Goal: Transaction & Acquisition: Purchase product/service

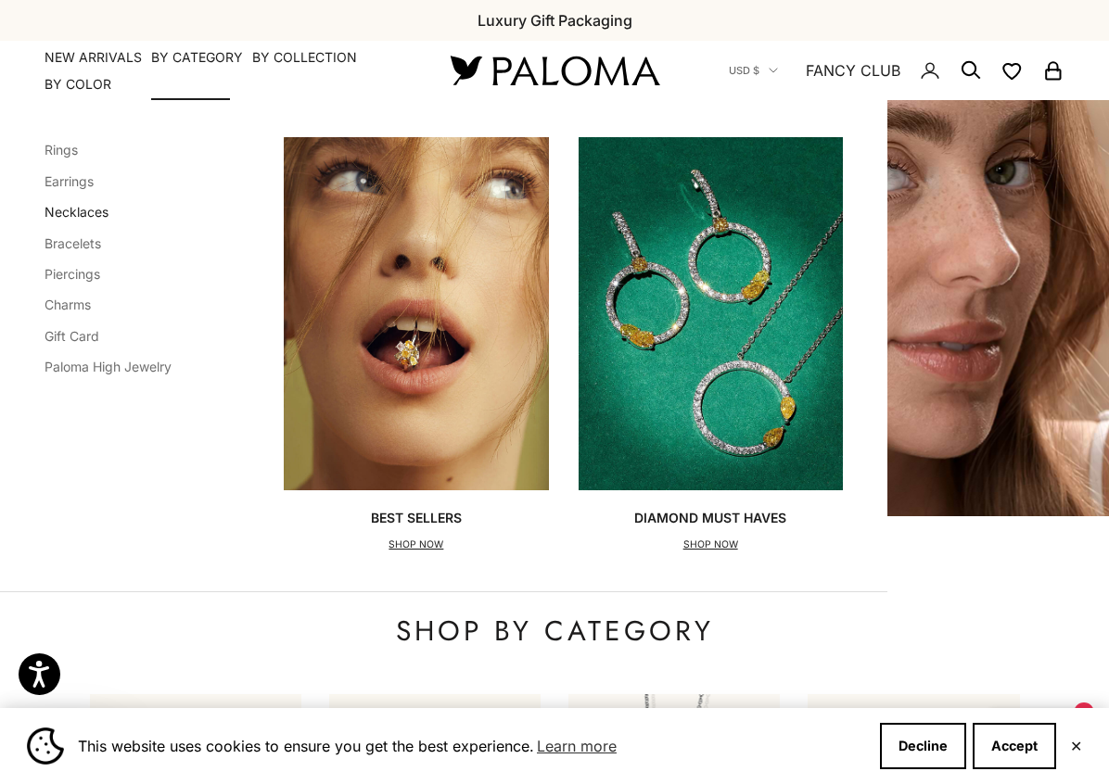
click at [83, 206] on link "Necklaces" at bounding box center [77, 212] width 64 height 16
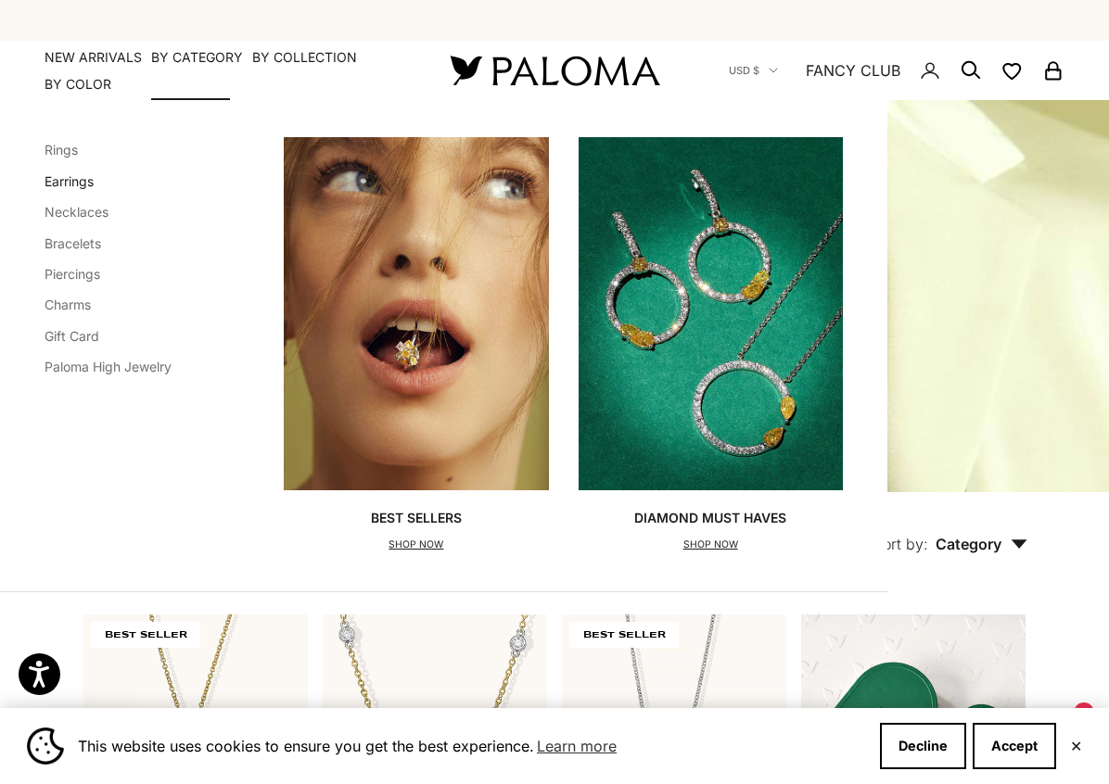
click at [91, 185] on link "Earrings" at bounding box center [69, 181] width 49 height 16
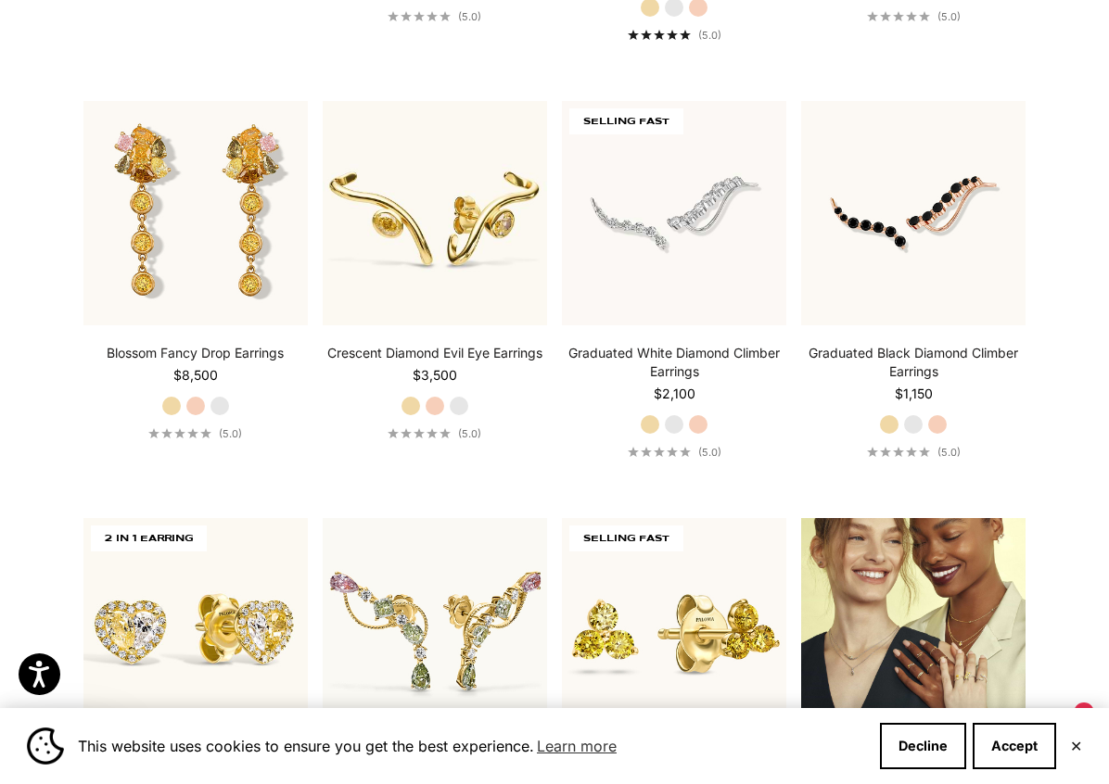
scroll to position [1762, 0]
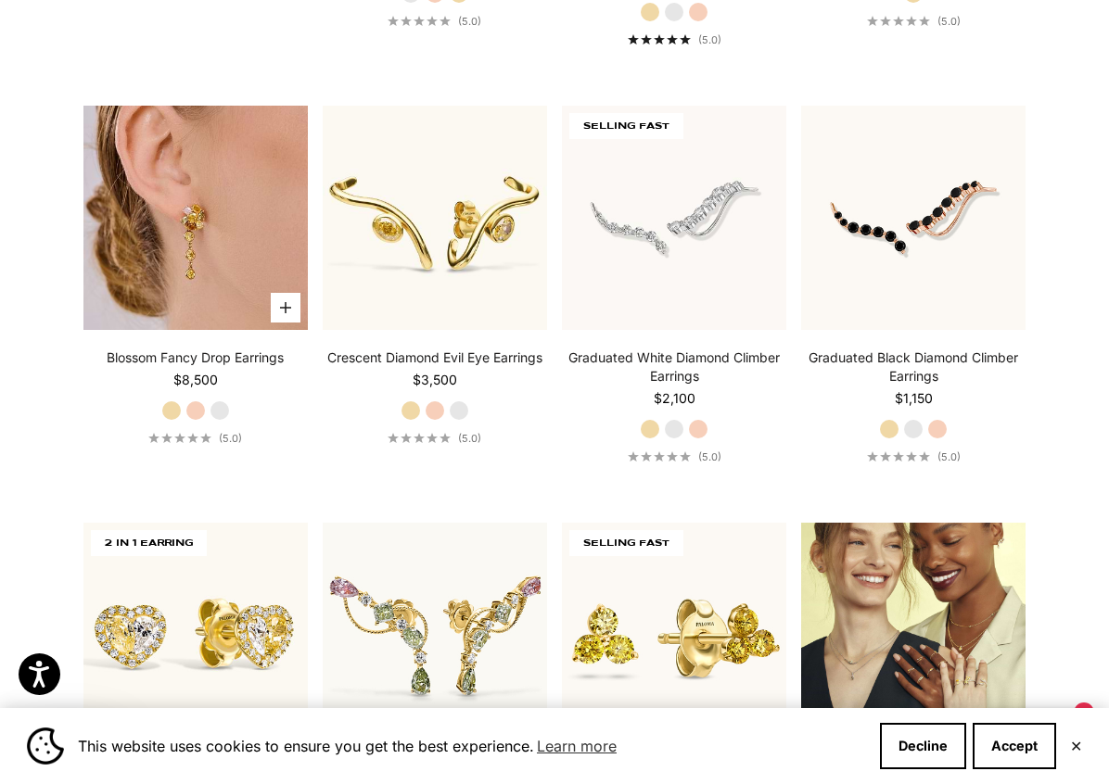
click at [227, 239] on img at bounding box center [195, 218] width 224 height 224
click at [158, 200] on img at bounding box center [195, 218] width 224 height 224
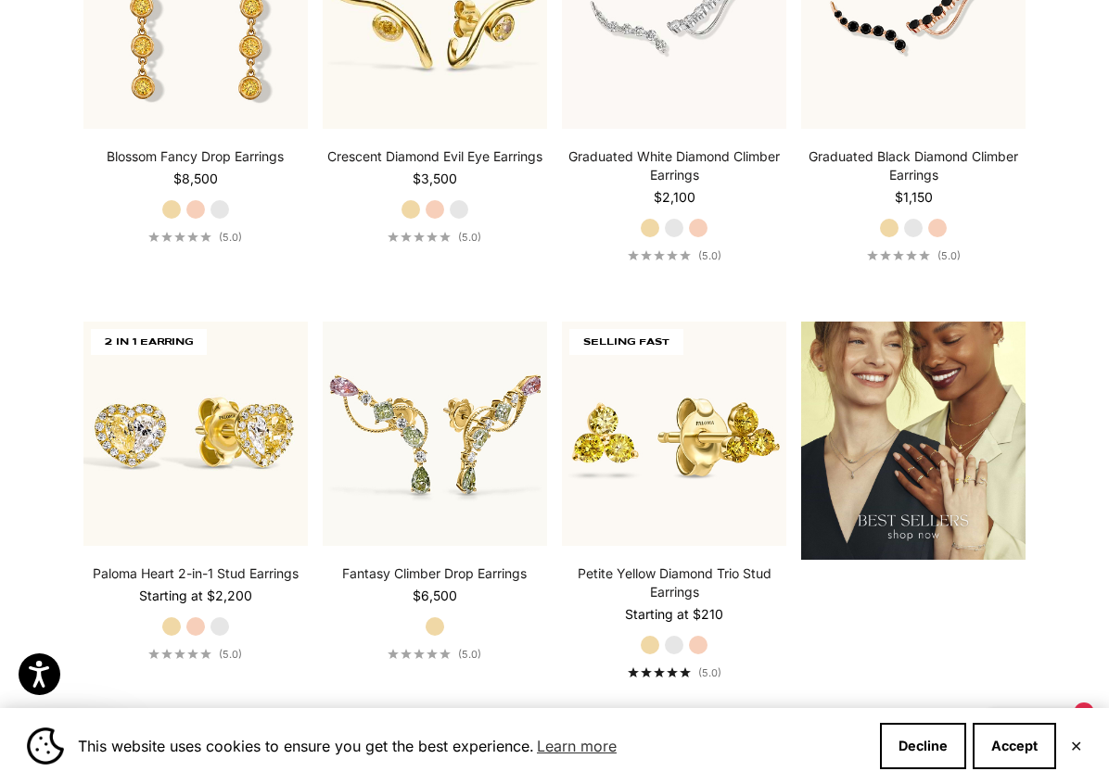
scroll to position [1973, 0]
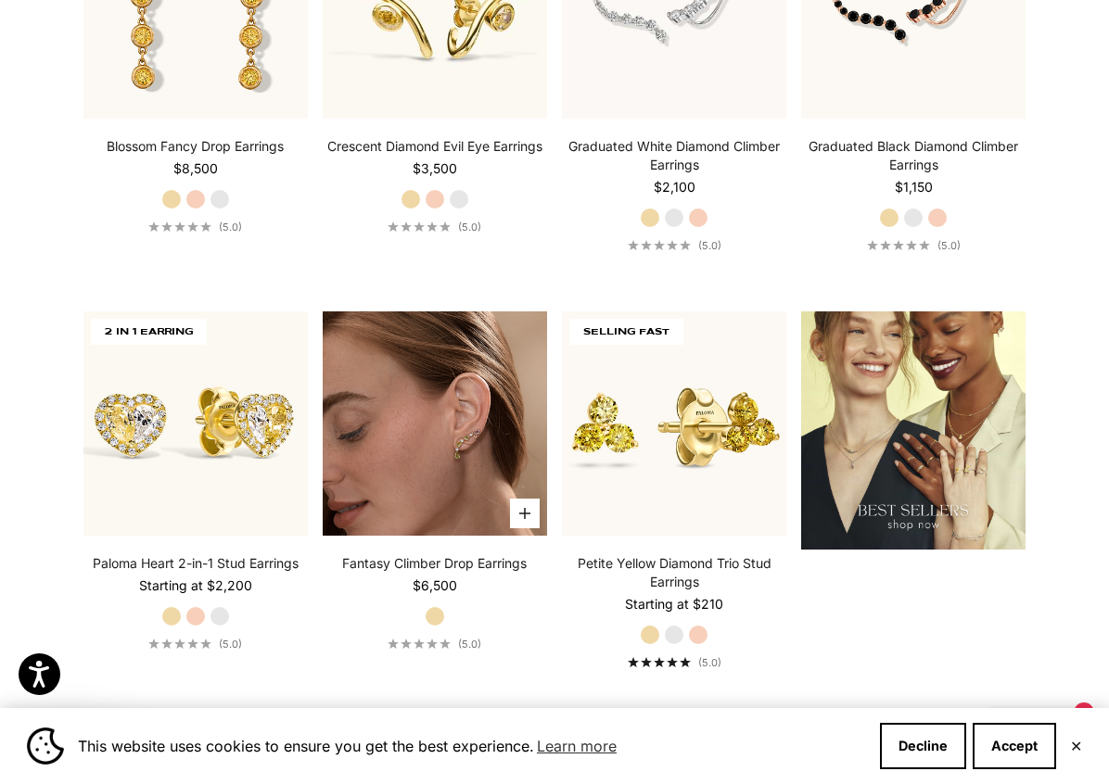
click at [388, 449] on img at bounding box center [435, 424] width 224 height 224
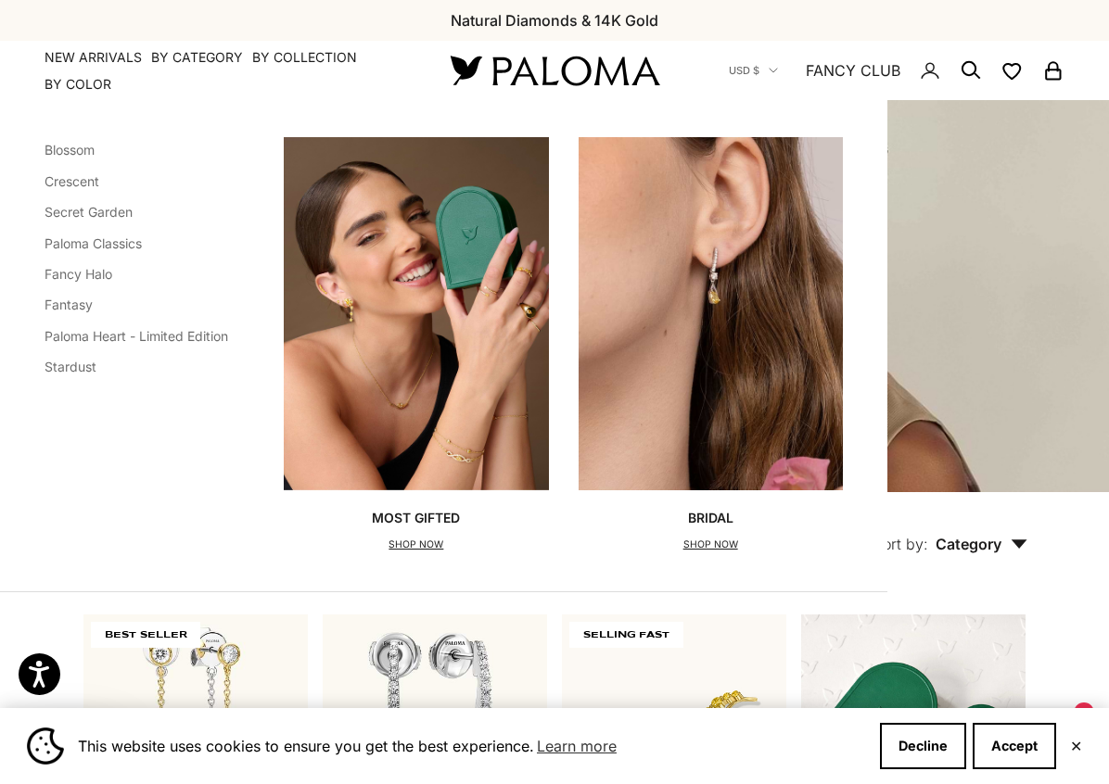
scroll to position [0, 0]
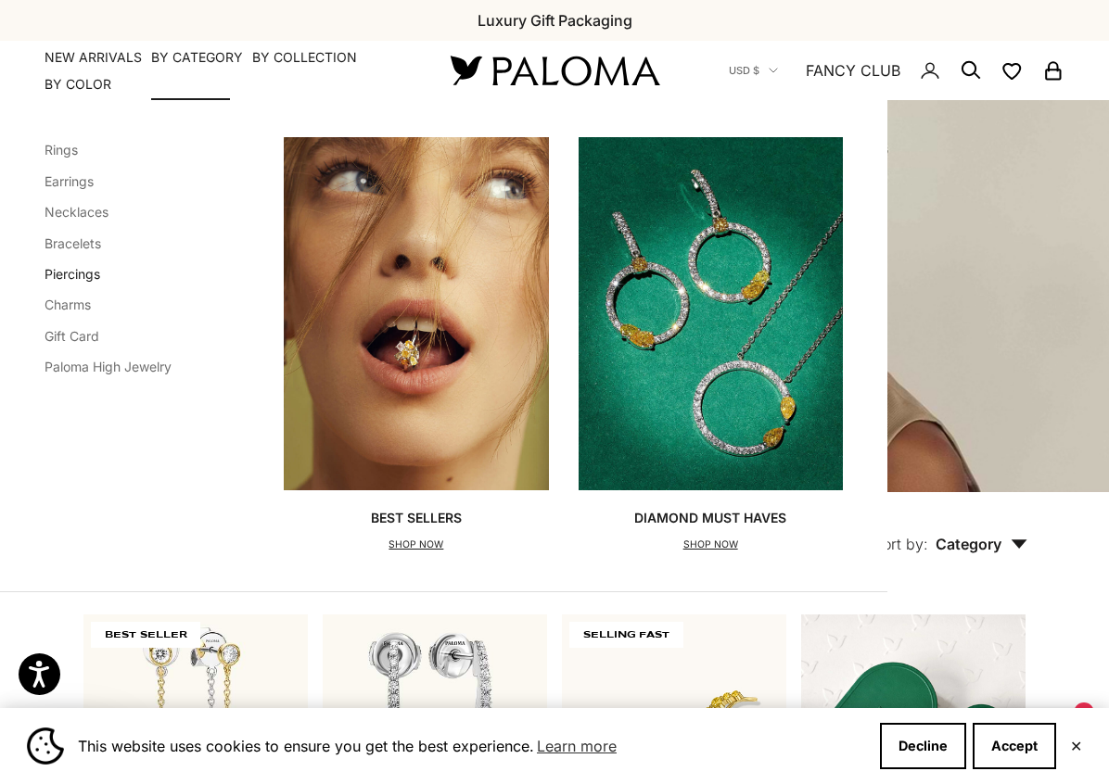
click at [71, 277] on link "Piercings" at bounding box center [73, 274] width 56 height 16
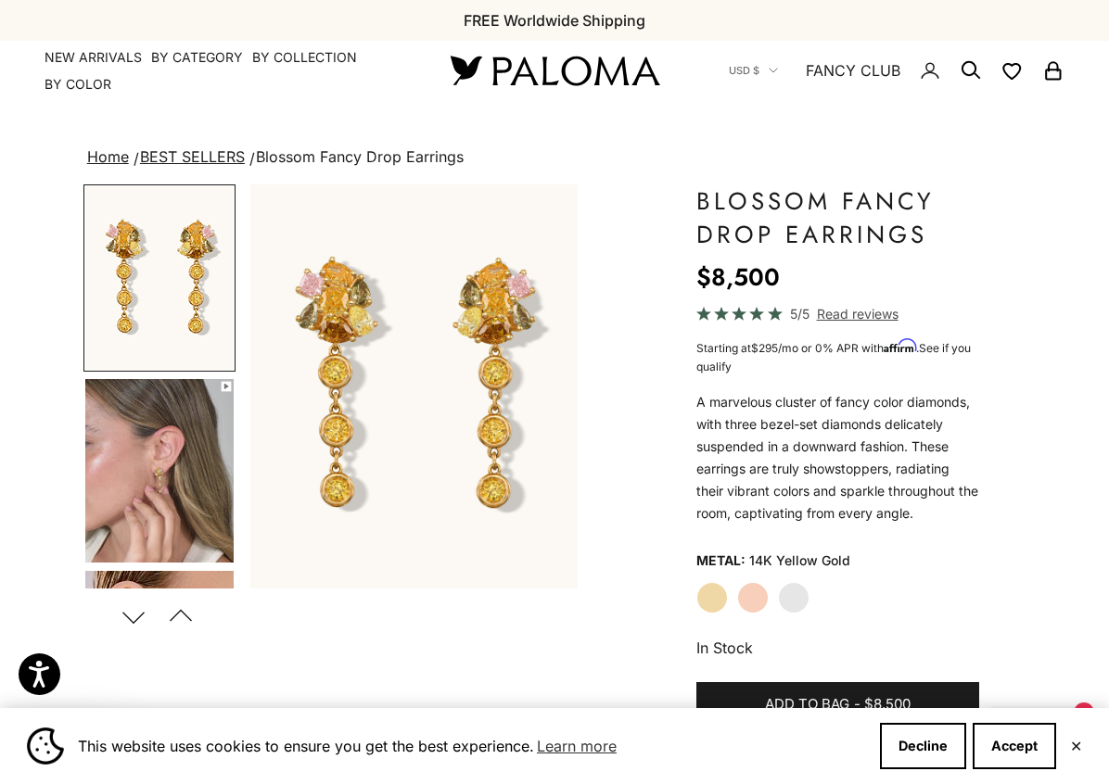
click at [150, 493] on img "Go to item 4" at bounding box center [159, 471] width 148 height 184
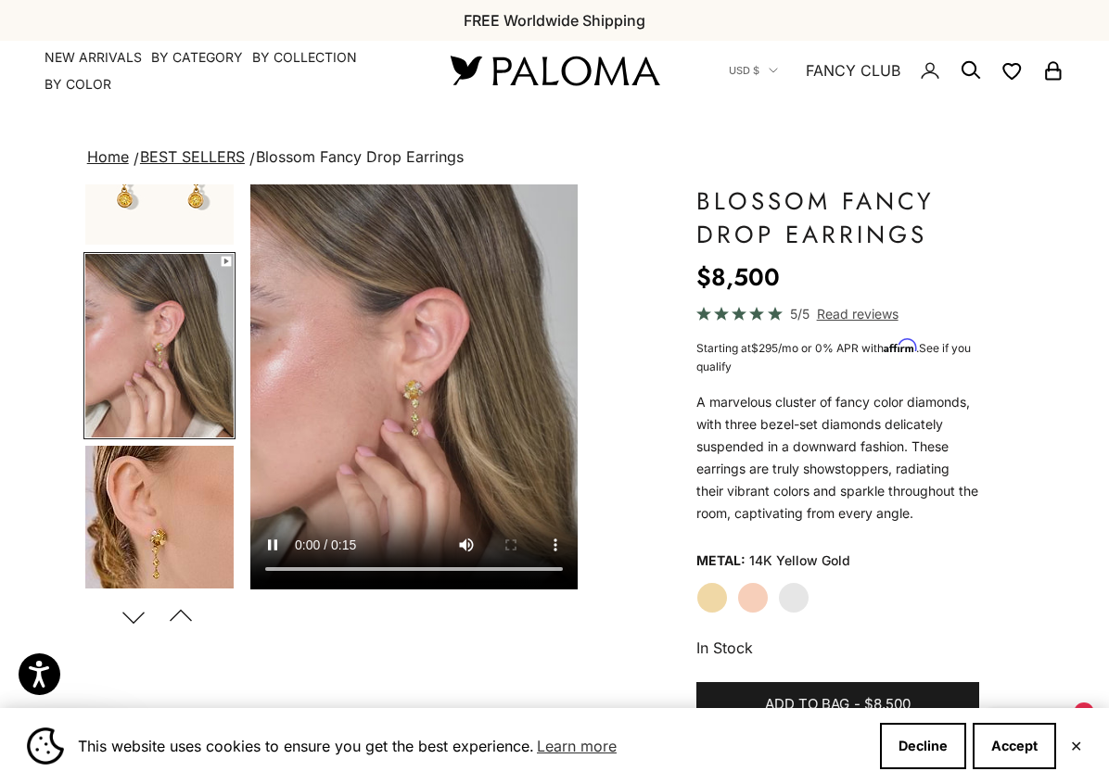
scroll to position [129, 0]
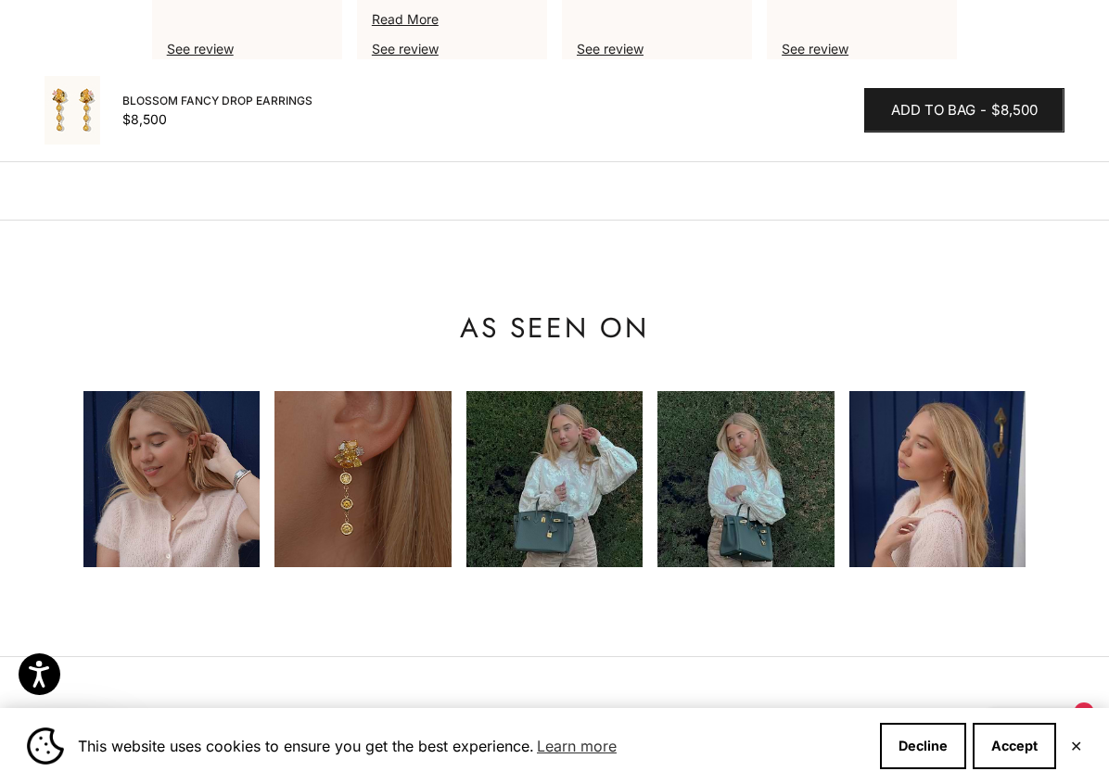
scroll to position [1820, 0]
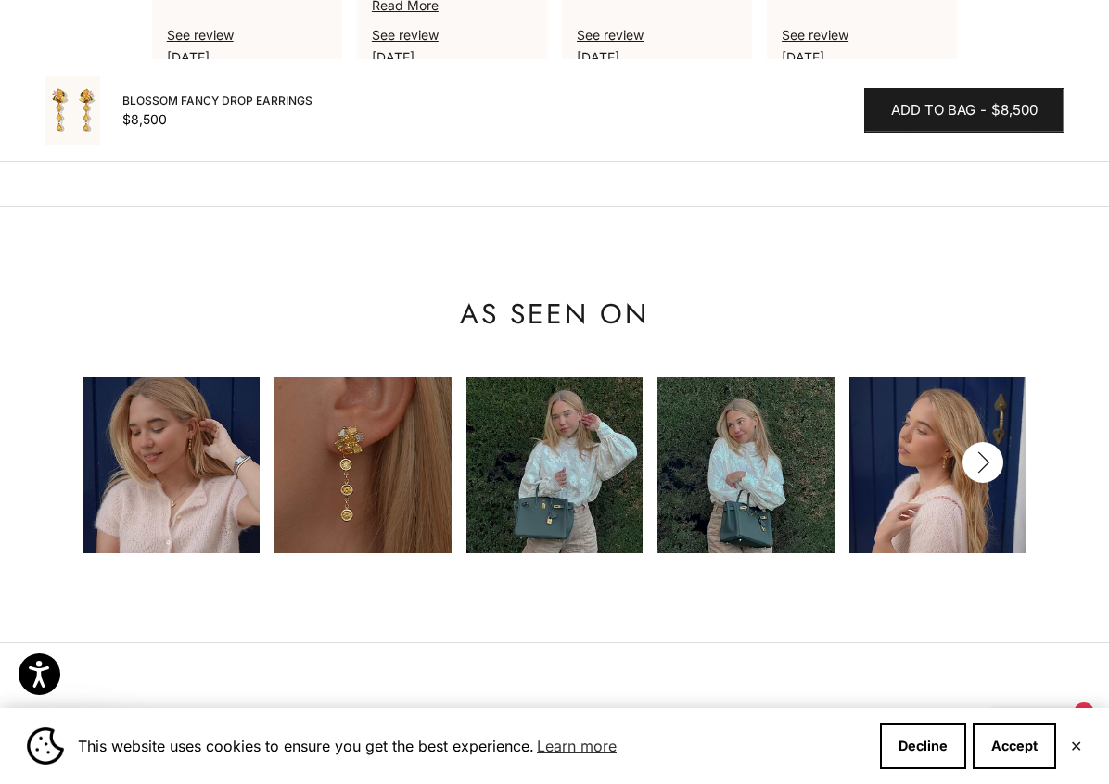
click at [987, 469] on button "Next" at bounding box center [982, 462] width 41 height 41
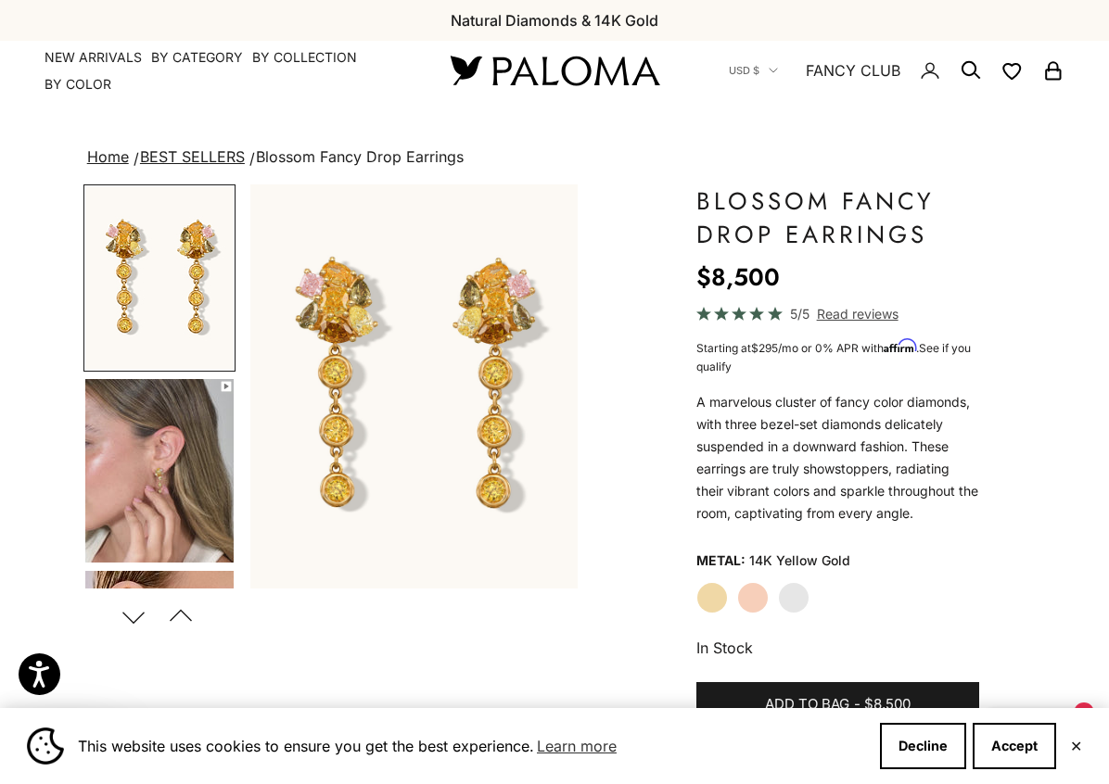
scroll to position [0, 0]
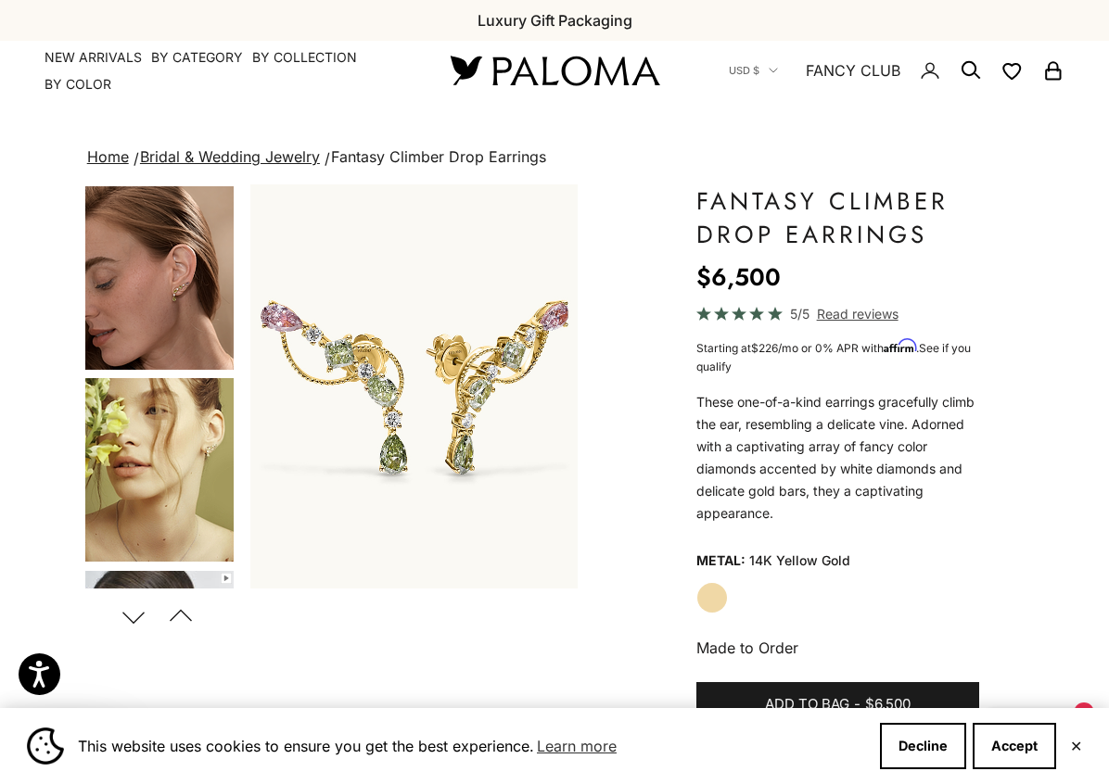
scroll to position [768, 0]
click at [172, 500] on img "Go to item 6" at bounding box center [159, 471] width 148 height 184
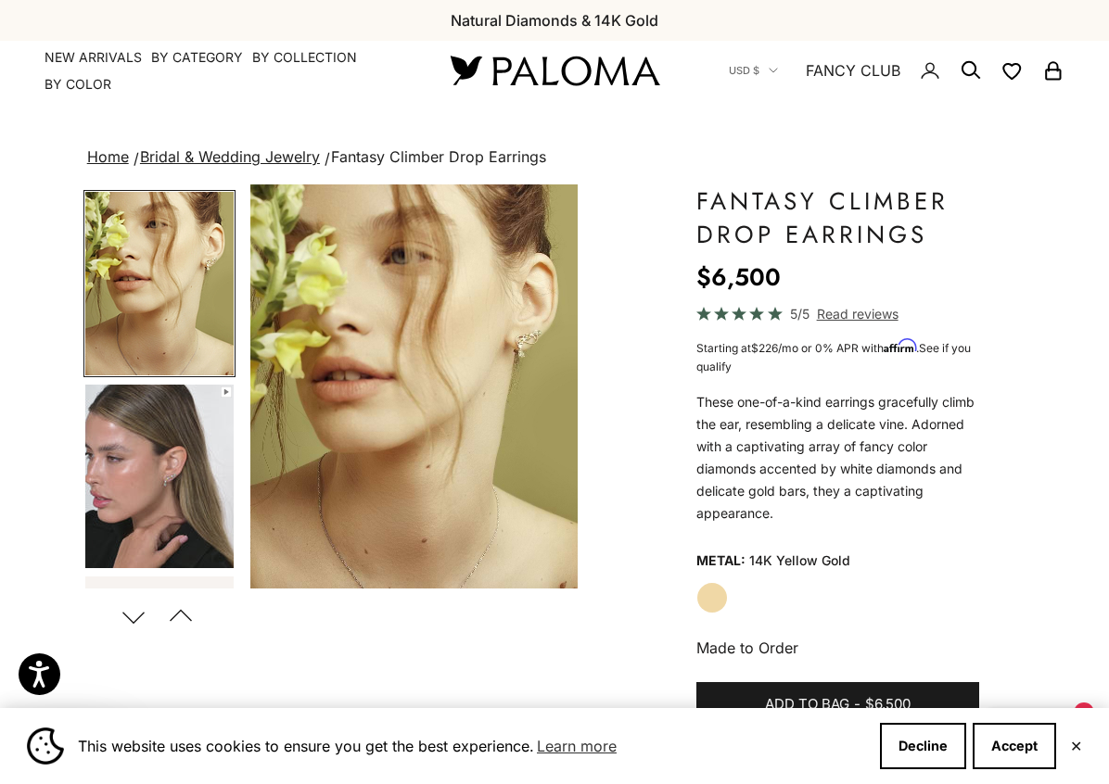
scroll to position [962, 0]
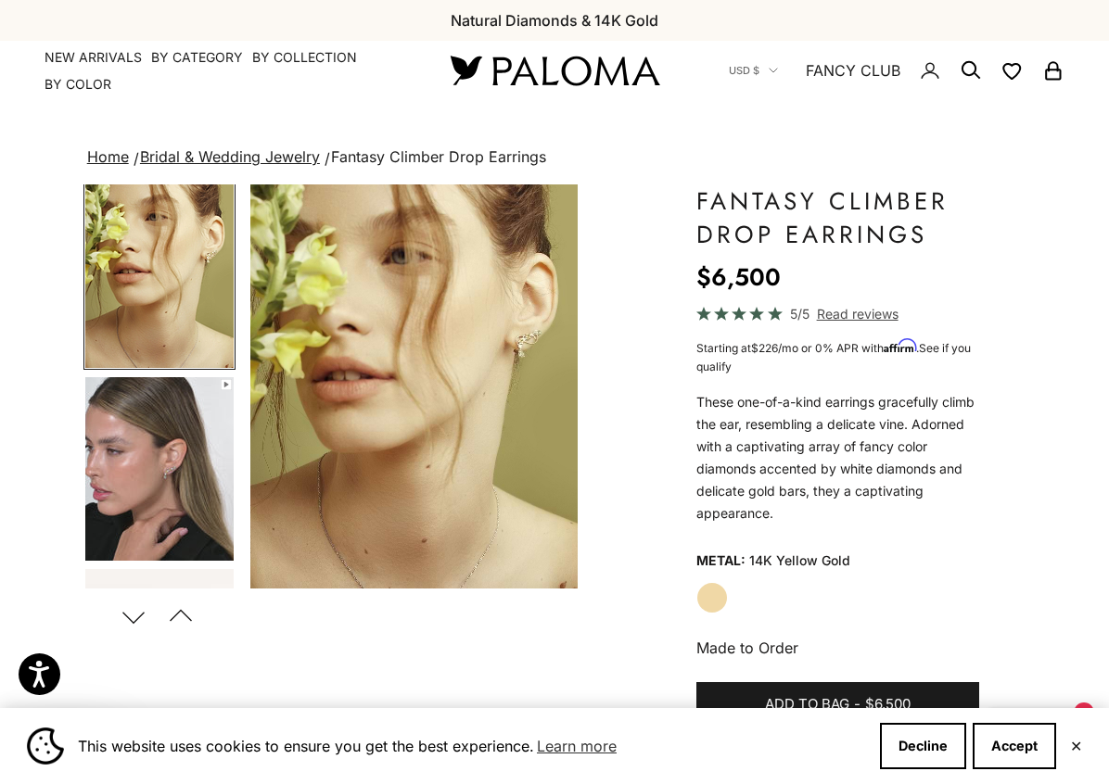
click at [174, 500] on img "Go to item 7" at bounding box center [159, 469] width 148 height 184
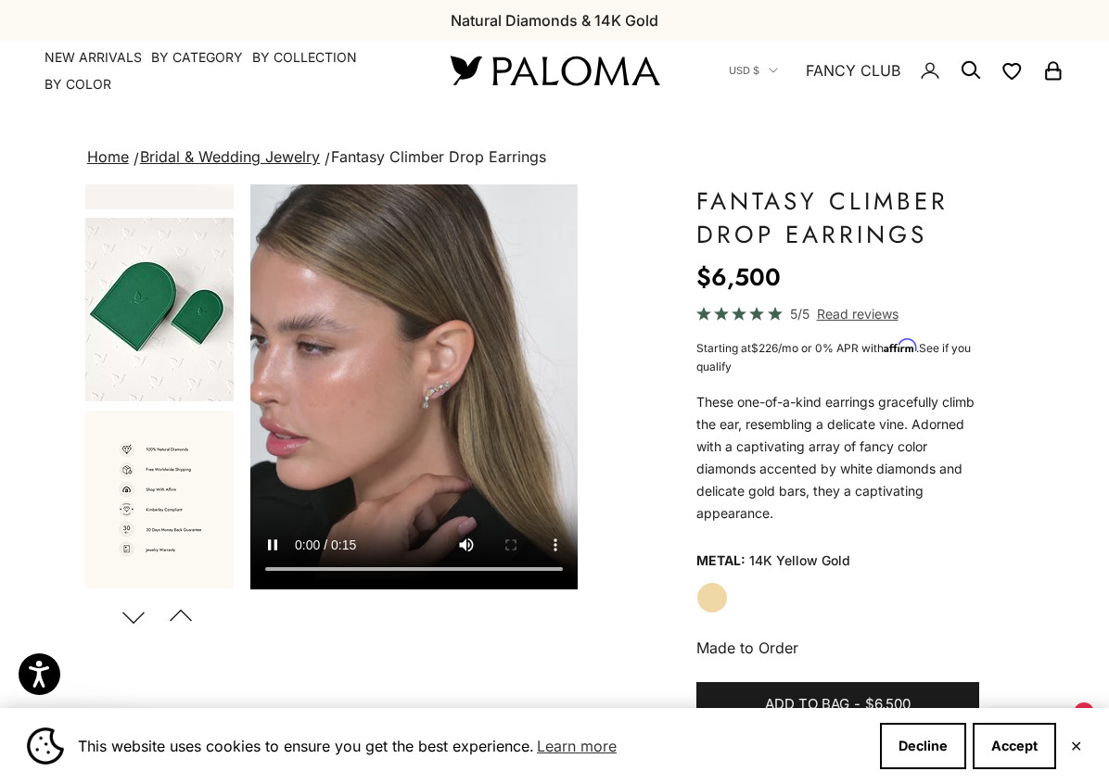
scroll to position [1300, 0]
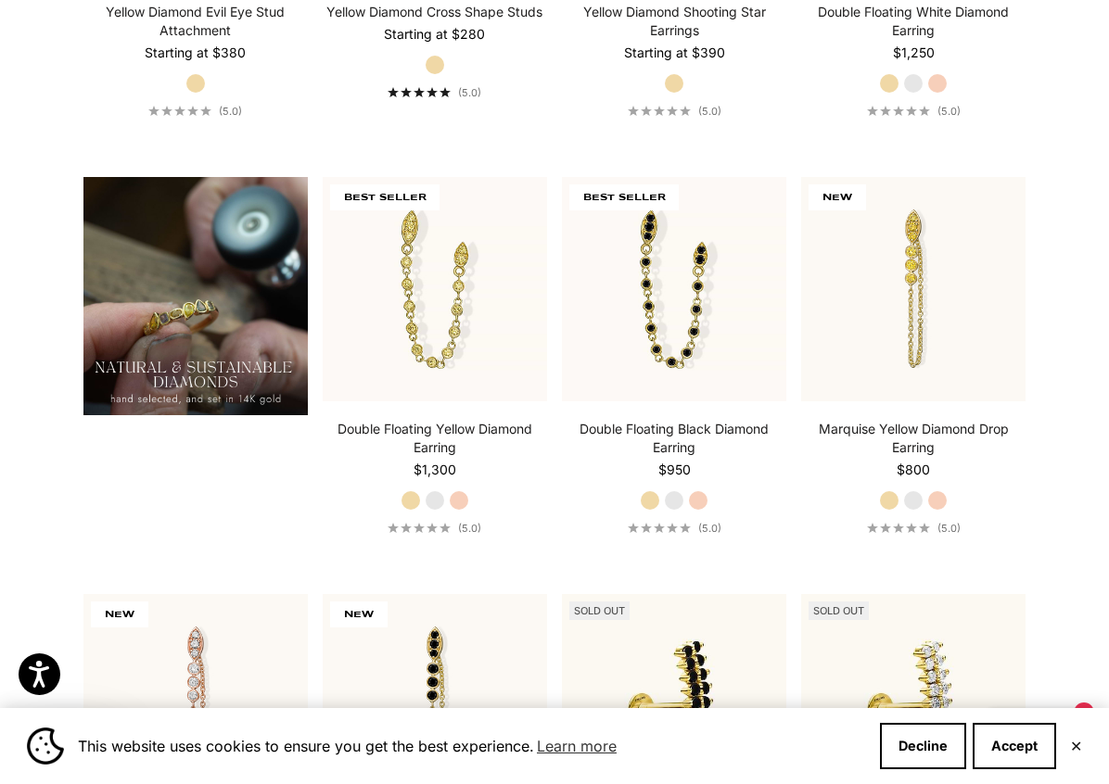
scroll to position [1280, 0]
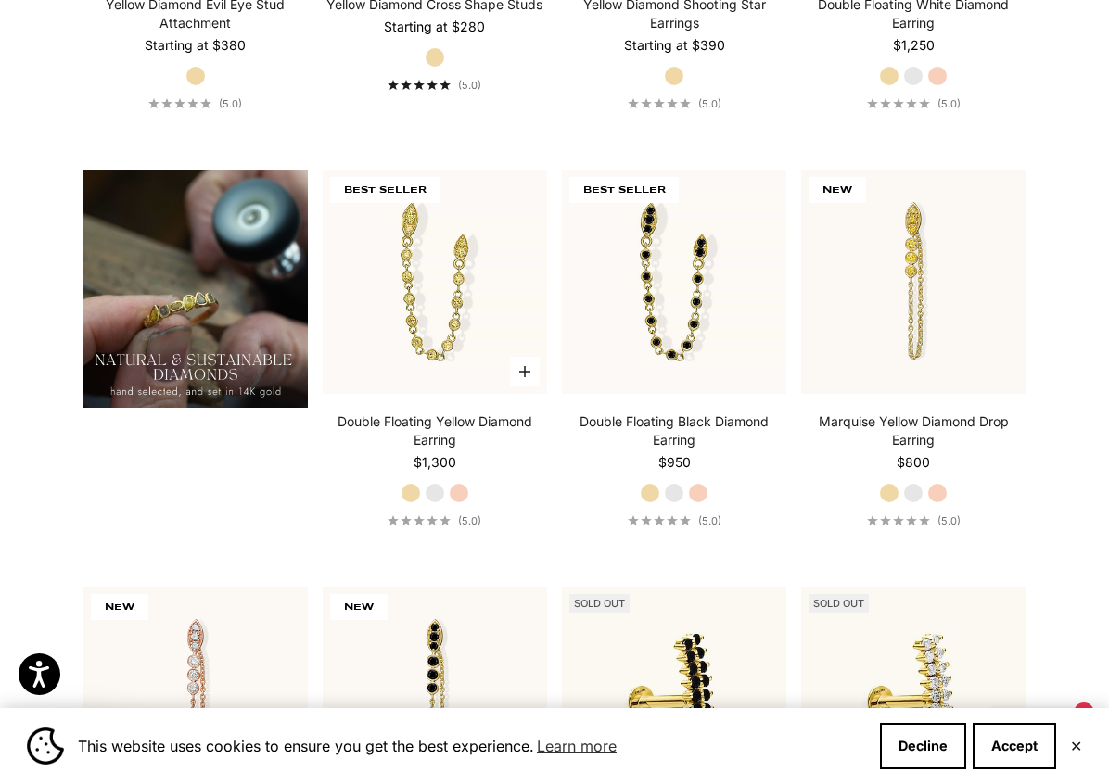
click at [436, 487] on label "White Gold" at bounding box center [435, 493] width 20 height 20
click at [465, 489] on label "Rose Gold" at bounding box center [459, 493] width 20 height 20
click at [432, 490] on label "White Gold" at bounding box center [435, 493] width 20 height 20
click at [411, 495] on label "Yellow Gold" at bounding box center [411, 493] width 20 height 20
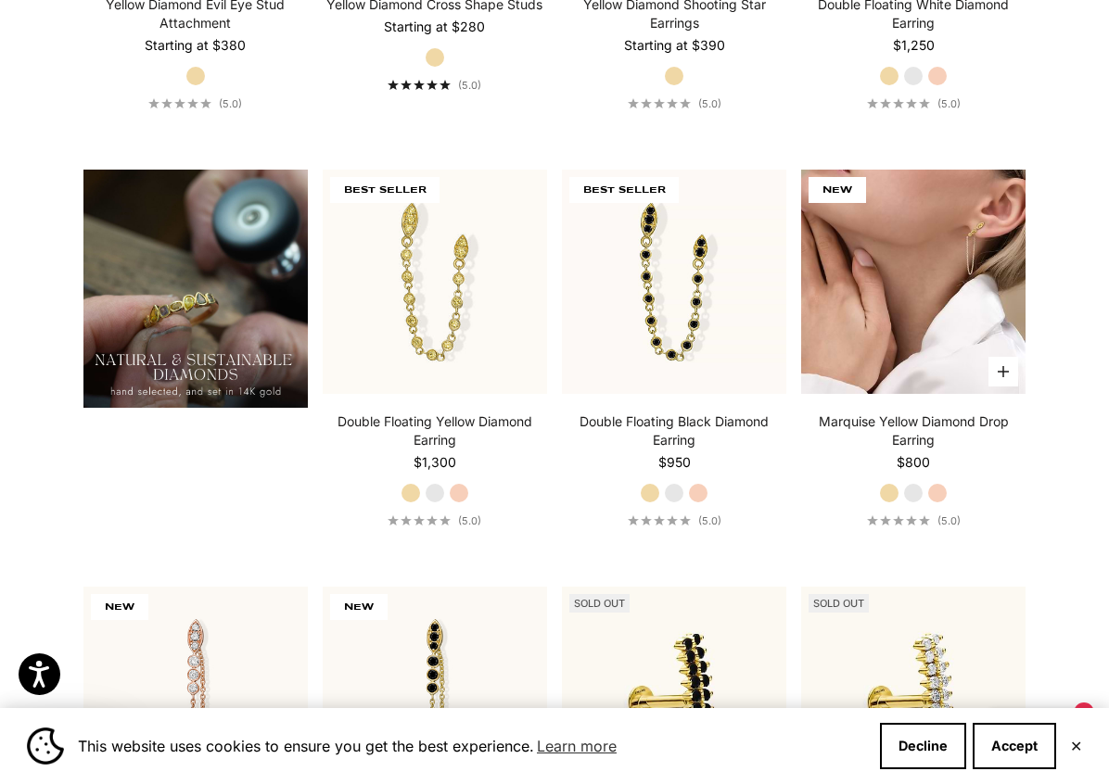
click at [926, 303] on img at bounding box center [913, 282] width 224 height 224
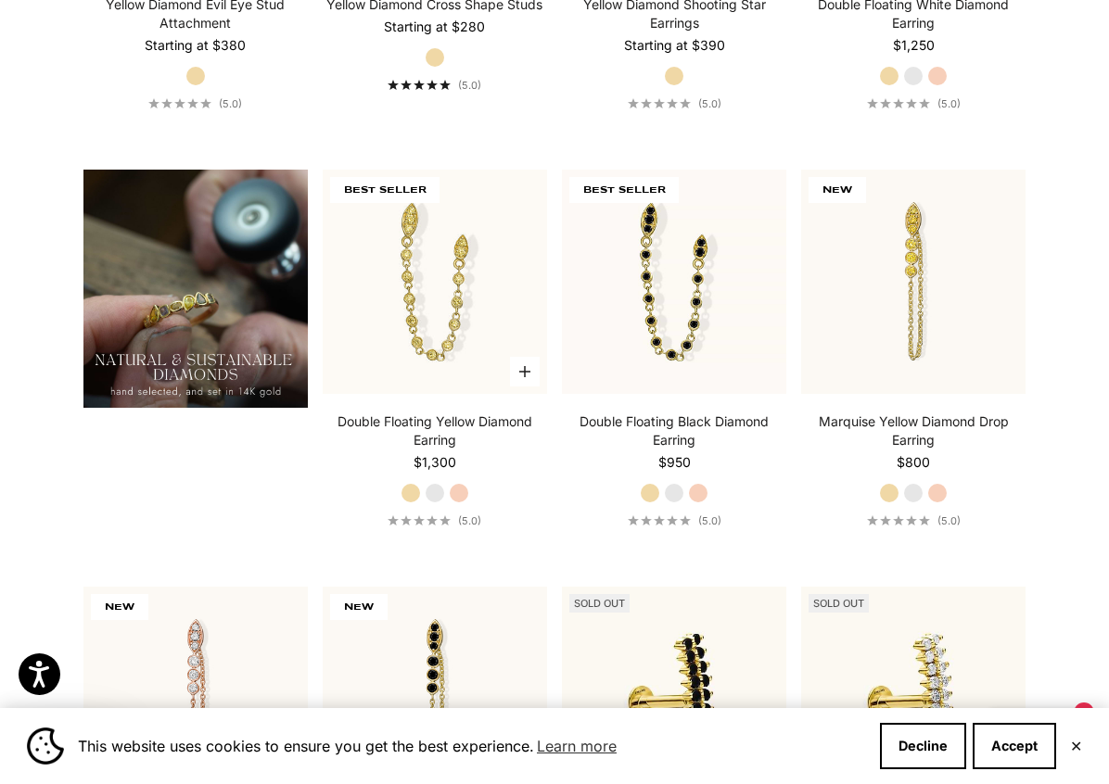
click at [434, 489] on label "White Gold" at bounding box center [435, 493] width 20 height 20
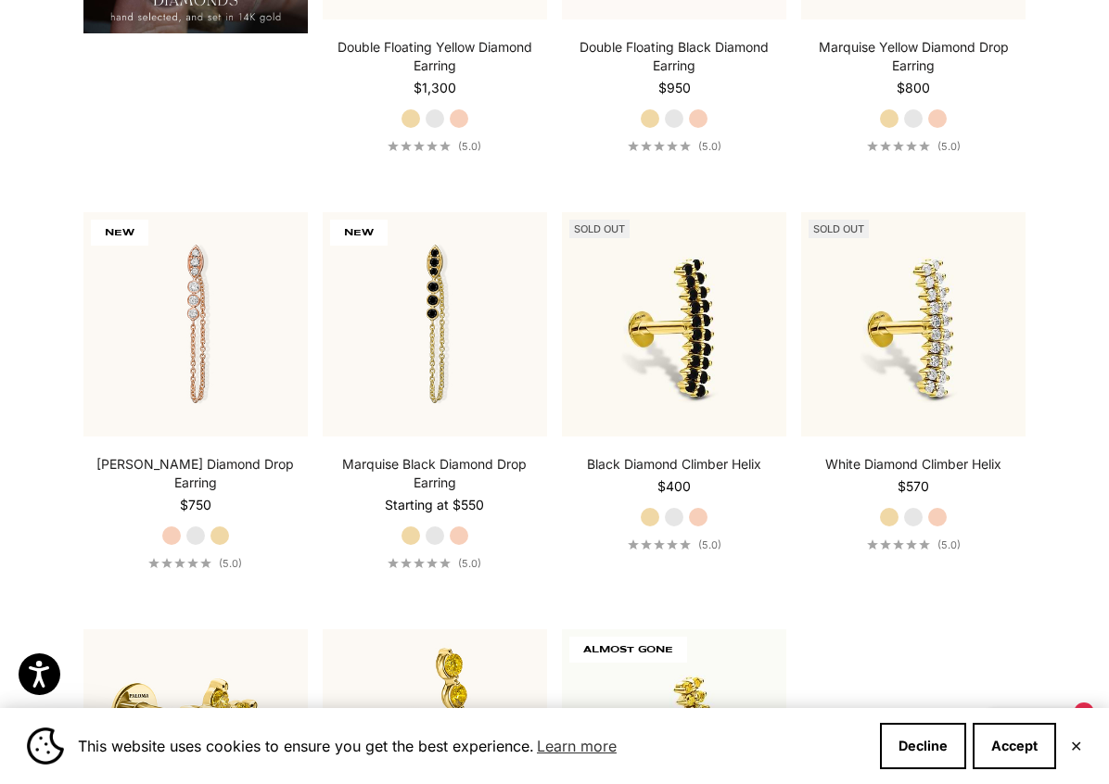
scroll to position [1163, 0]
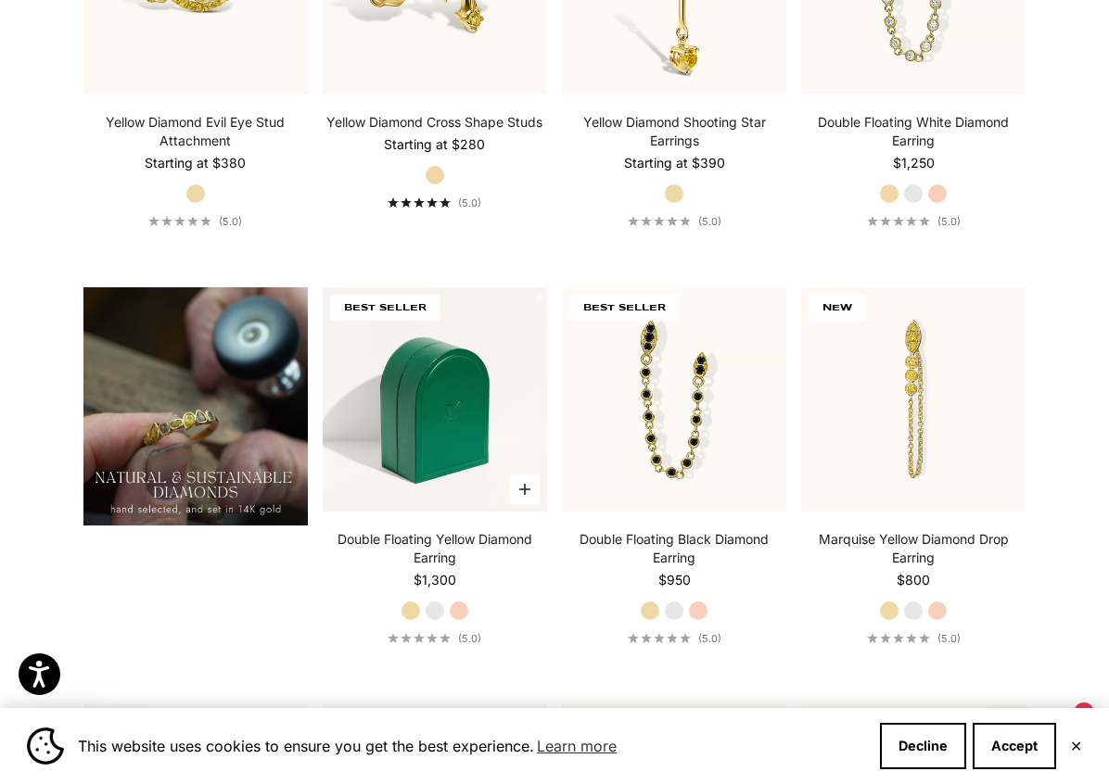
click at [408, 401] on img at bounding box center [435, 399] width 224 height 224
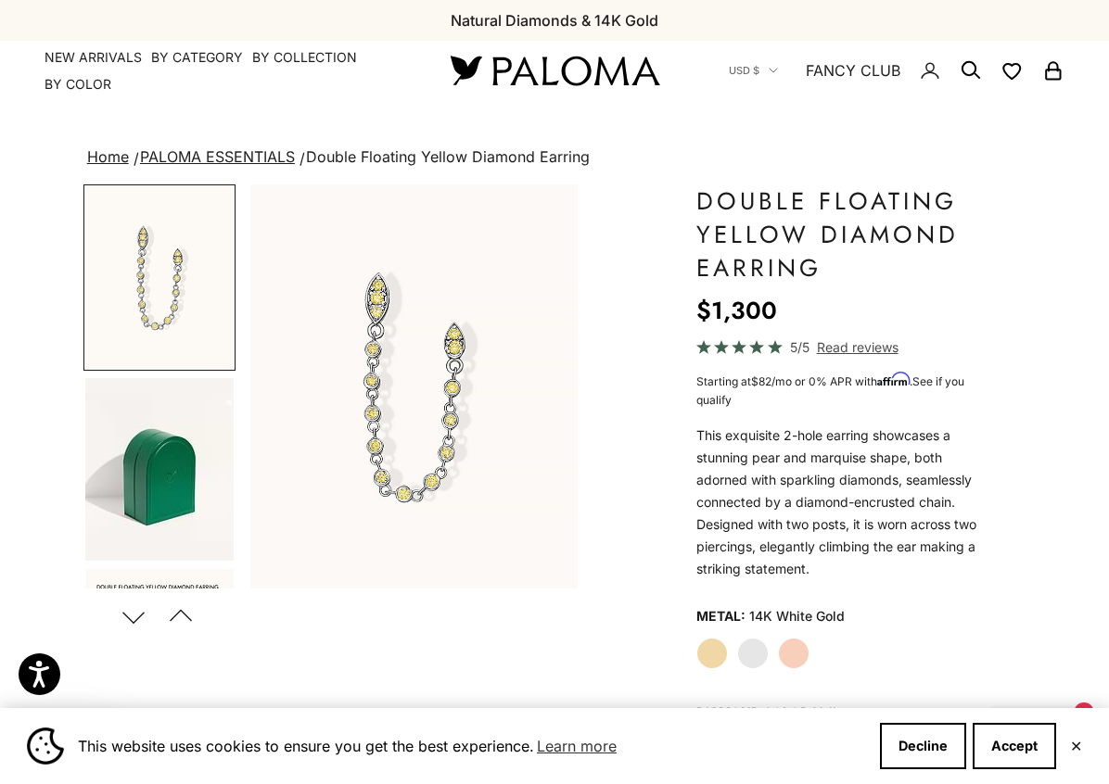
click at [133, 613] on button "Next" at bounding box center [134, 616] width 42 height 43
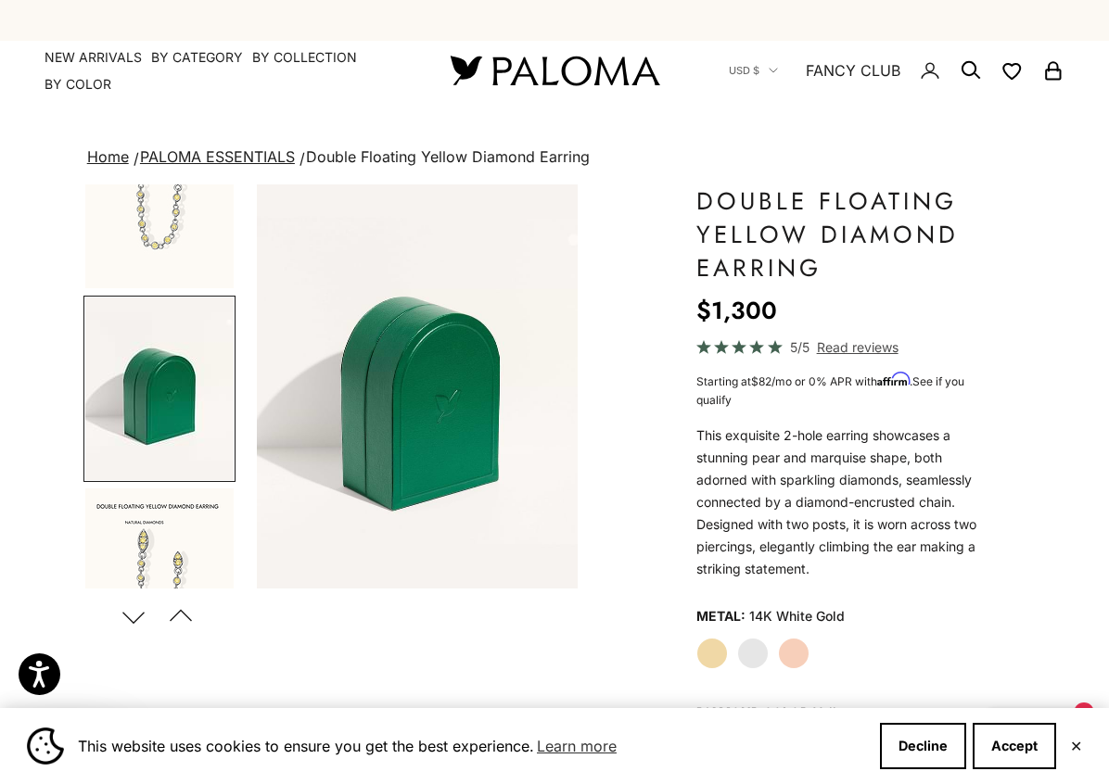
scroll to position [0, 350]
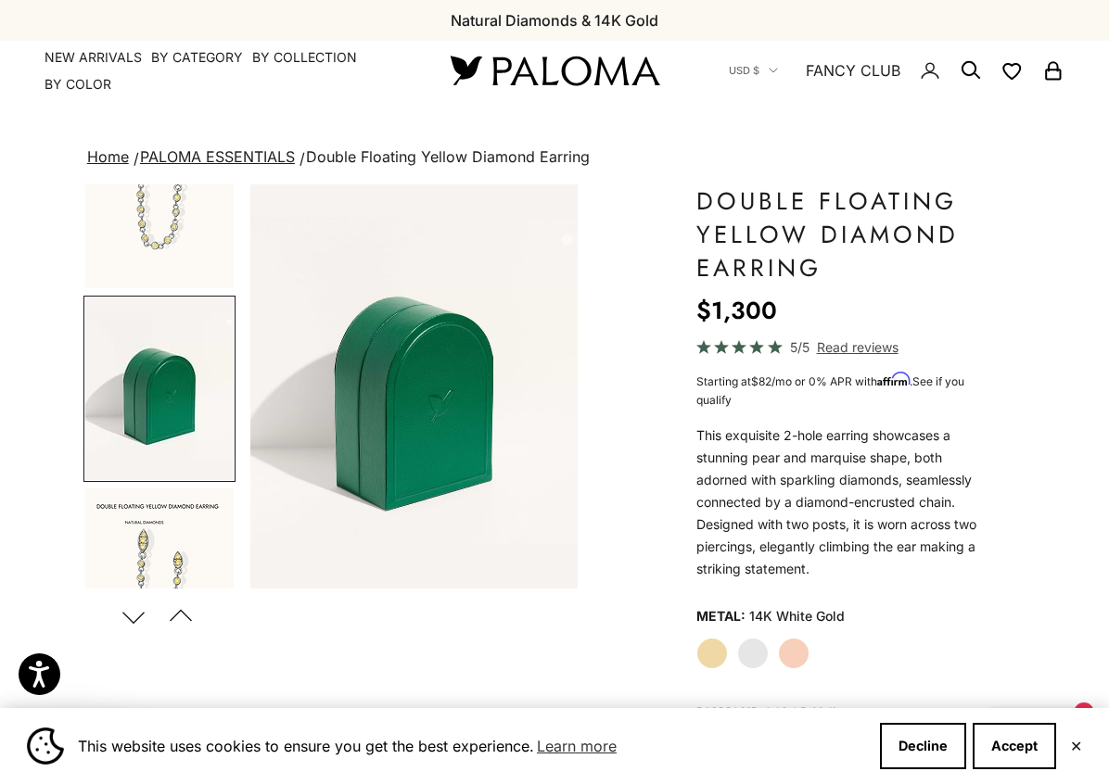
click at [133, 613] on button "Next" at bounding box center [134, 616] width 42 height 43
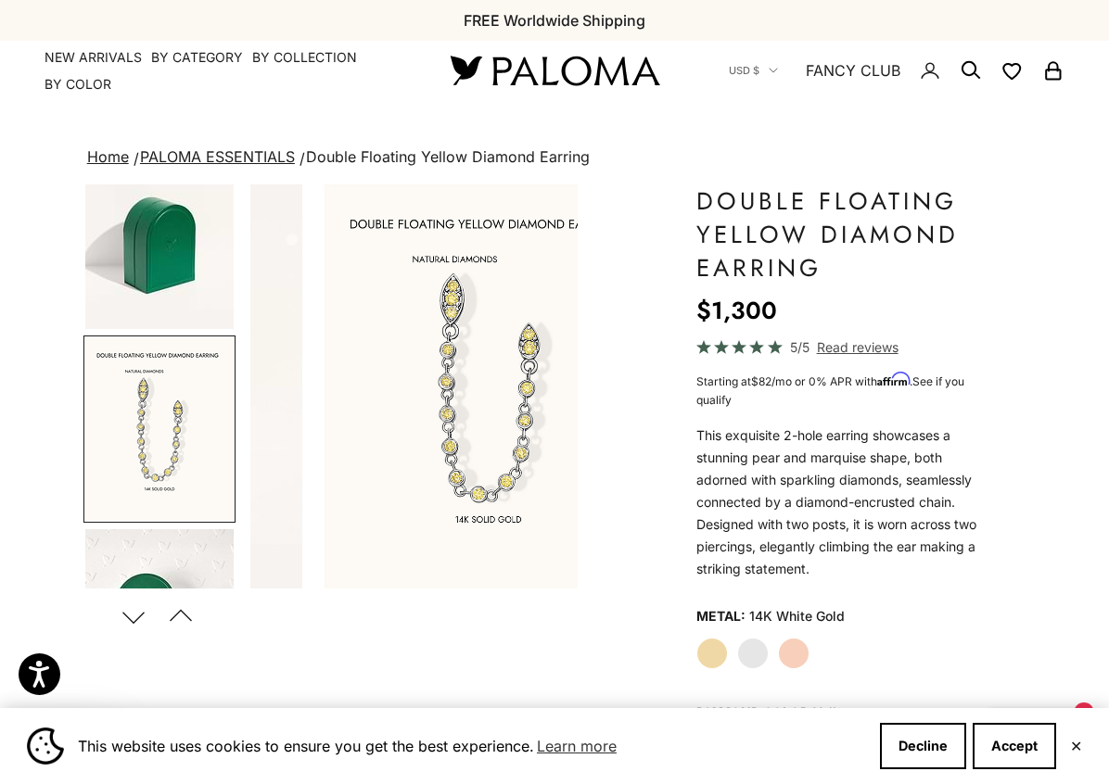
scroll to position [0, 699]
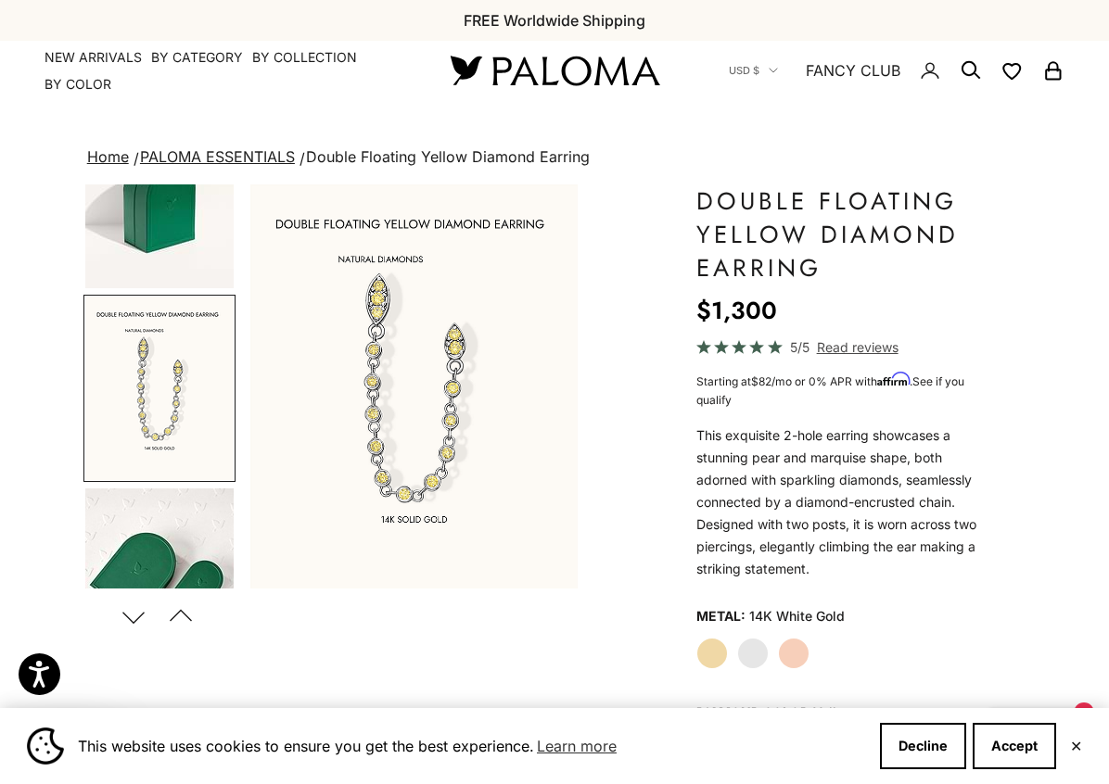
click at [133, 613] on button "Next" at bounding box center [134, 616] width 42 height 43
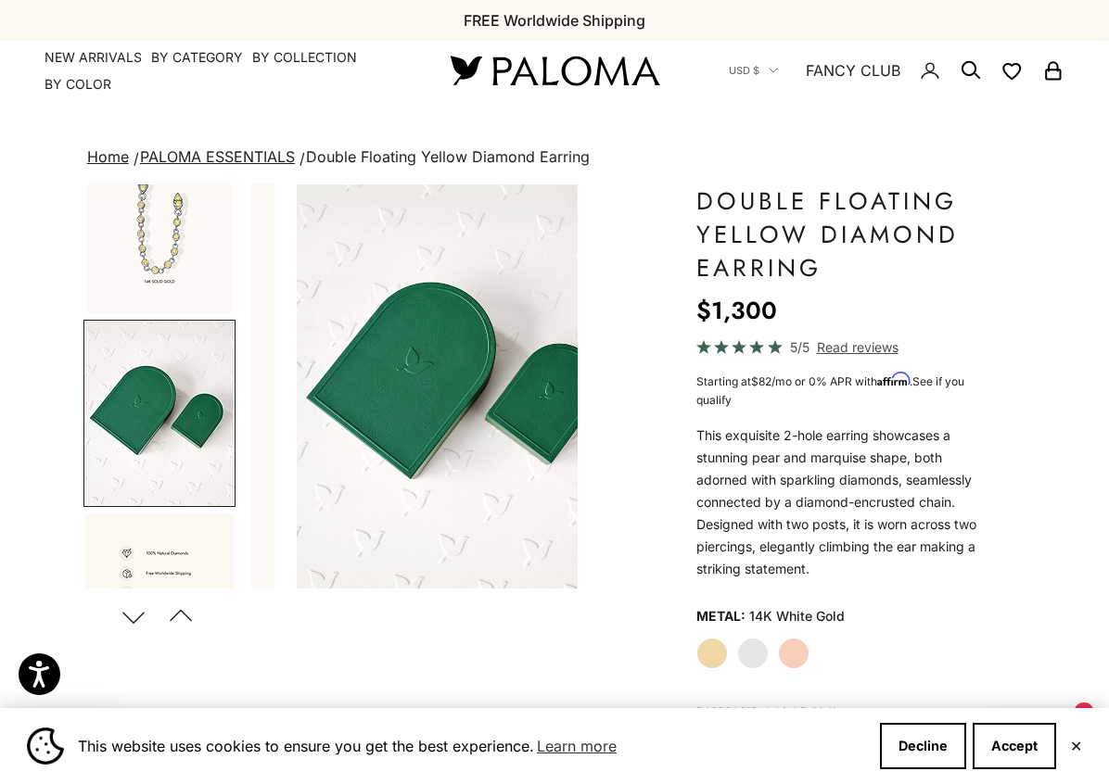
scroll to position [0, 1047]
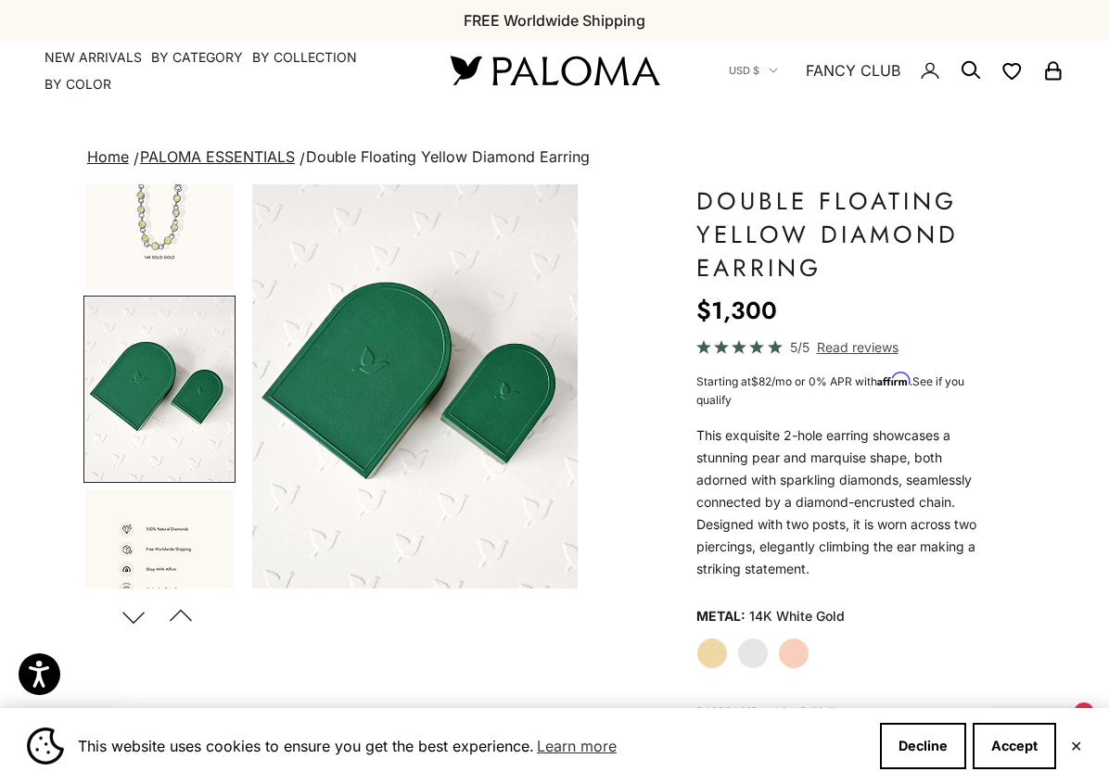
click at [133, 613] on button "Next" at bounding box center [134, 616] width 42 height 43
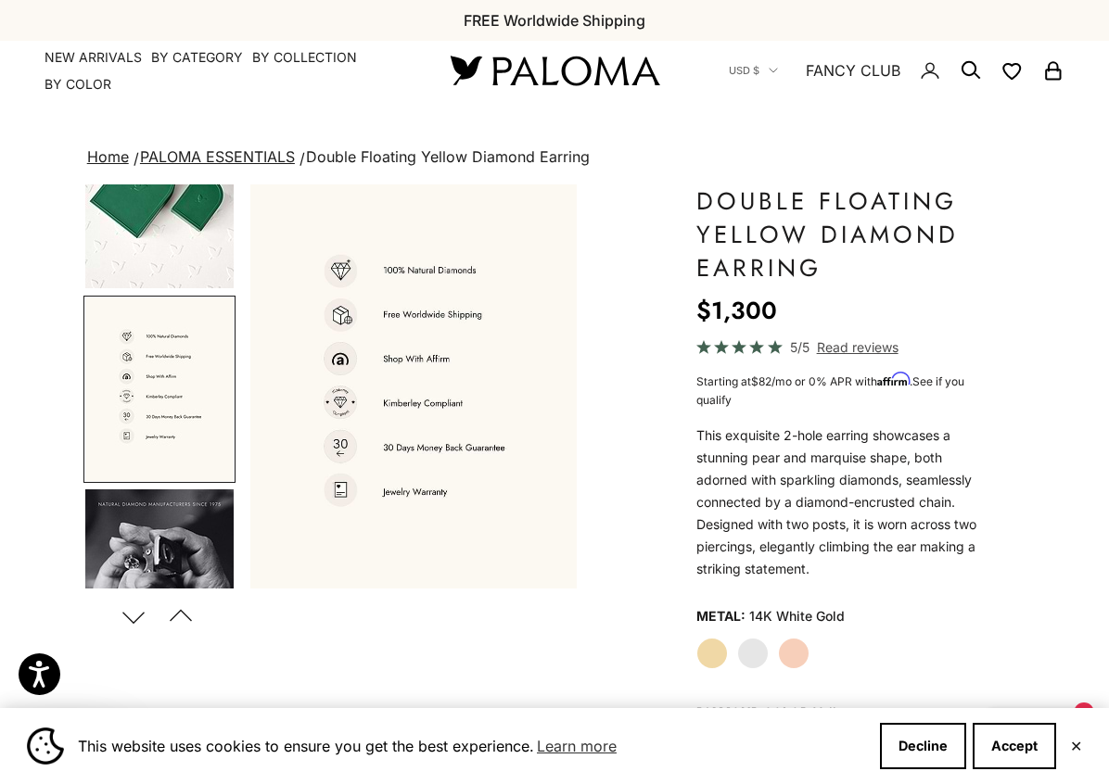
click at [133, 613] on button "Next" at bounding box center [134, 616] width 42 height 43
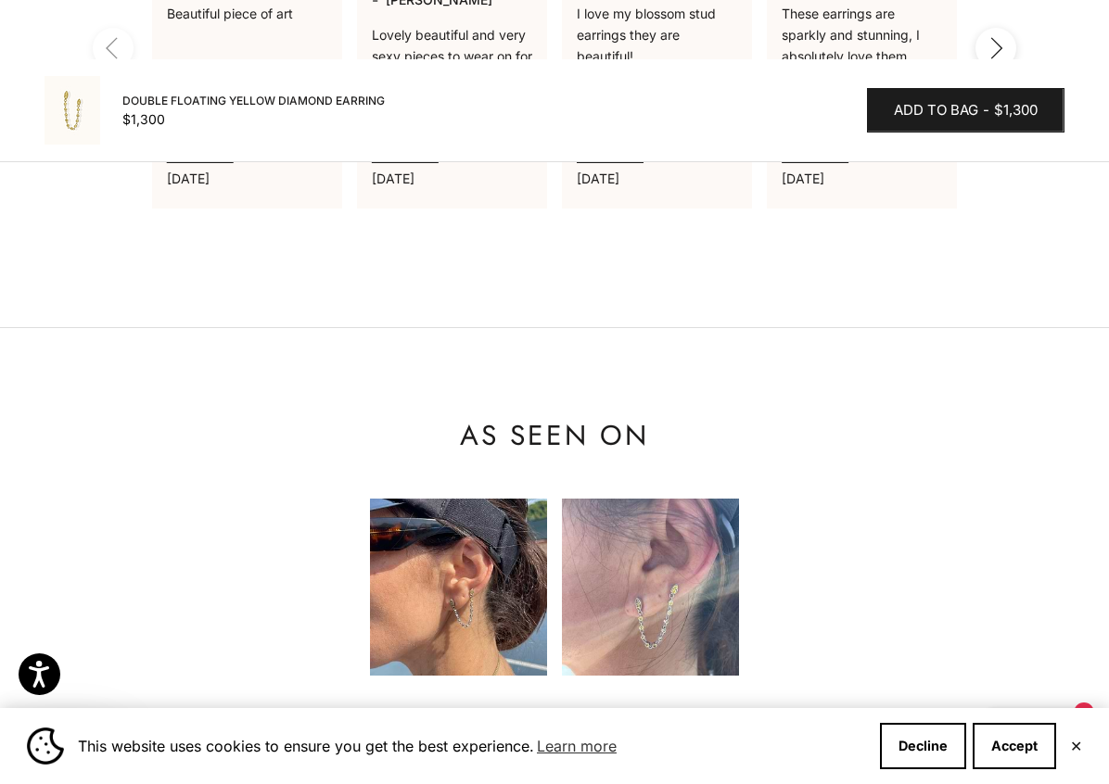
scroll to position [2000, 0]
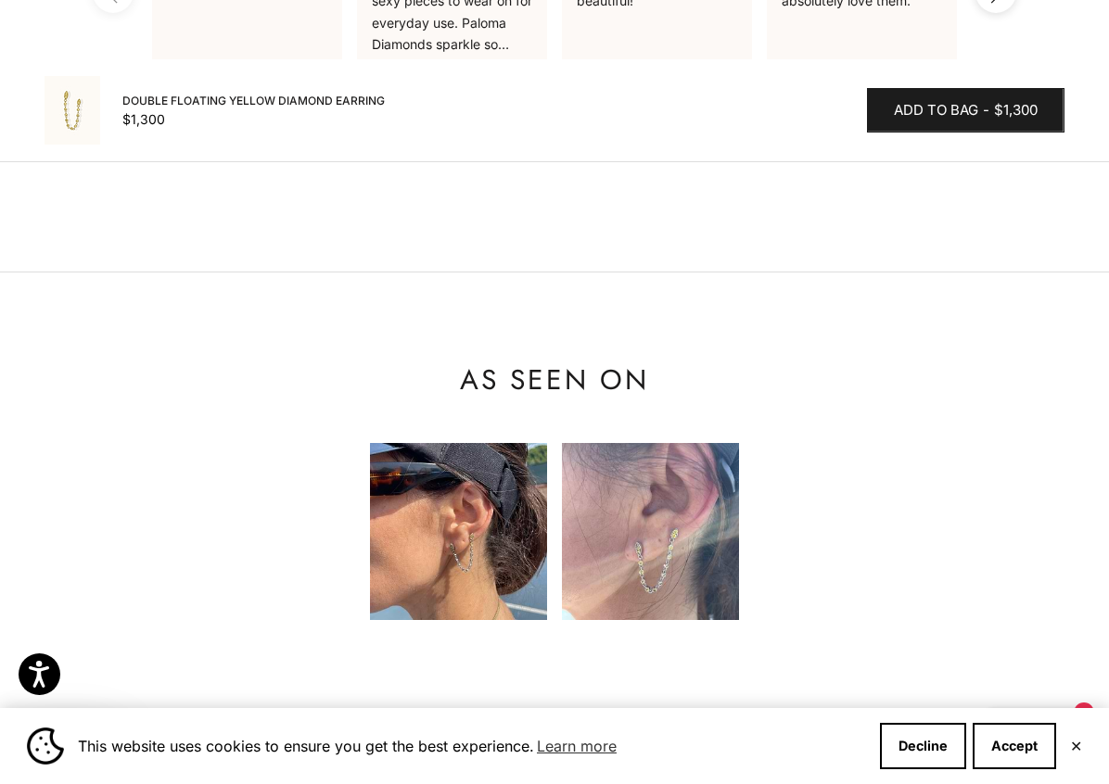
click at [492, 577] on img at bounding box center [458, 531] width 177 height 177
click at [690, 528] on img at bounding box center [650, 531] width 177 height 177
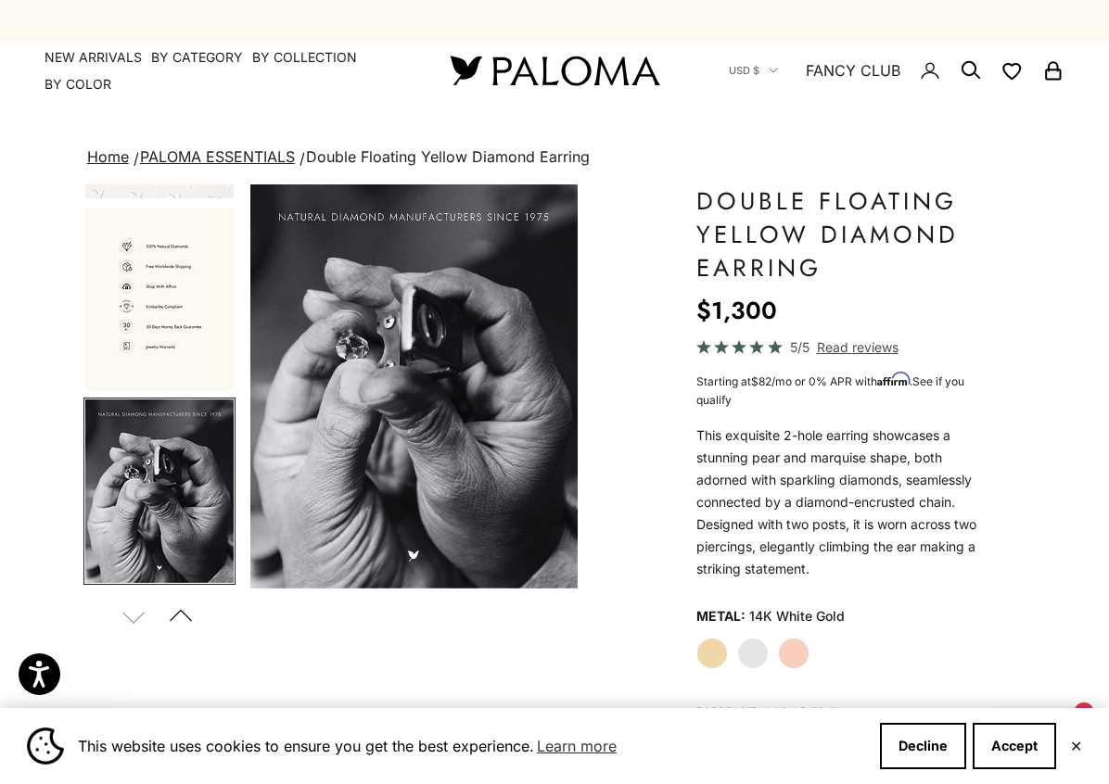
scroll to position [0, 0]
